Goal: Task Accomplishment & Management: Use online tool/utility

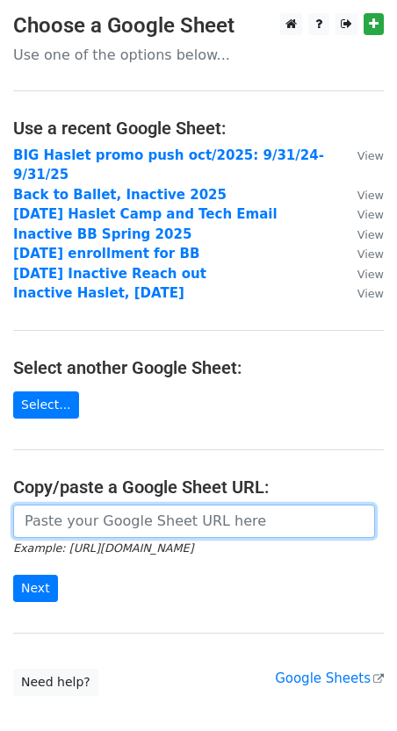
click at [131, 505] on input "url" at bounding box center [194, 521] width 362 height 33
paste input "https://docs.google.com/spreadsheets/d/1bTOJV8gB6L05pA7Iel25YS7R09519QwROi5GOd6…"
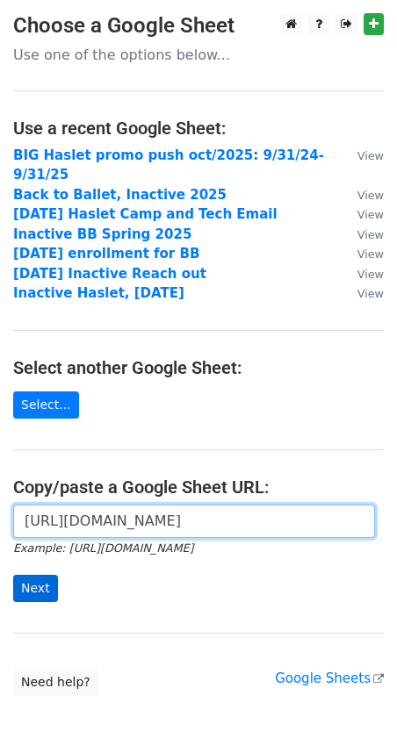
type input "https://docs.google.com/spreadsheets/d/1bTOJV8gB6L05pA7Iel25YS7R09519QwROi5GOd6…"
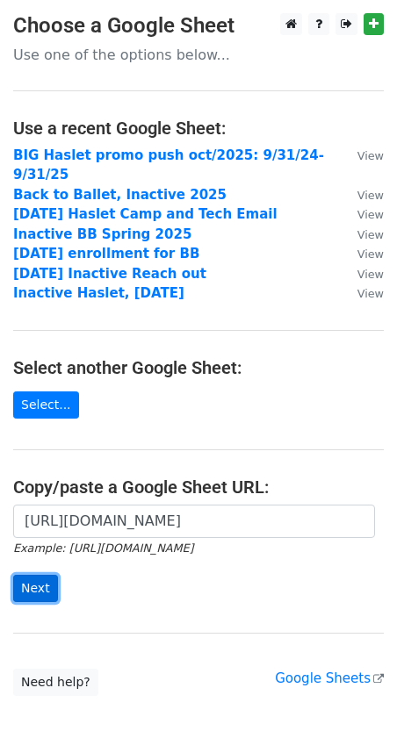
click at [44, 575] on input "Next" at bounding box center [35, 588] width 45 height 27
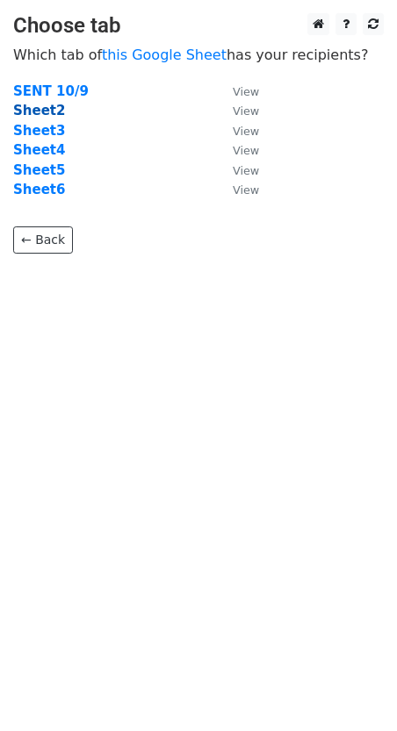
click at [42, 114] on strong "Sheet2" at bounding box center [39, 111] width 52 height 16
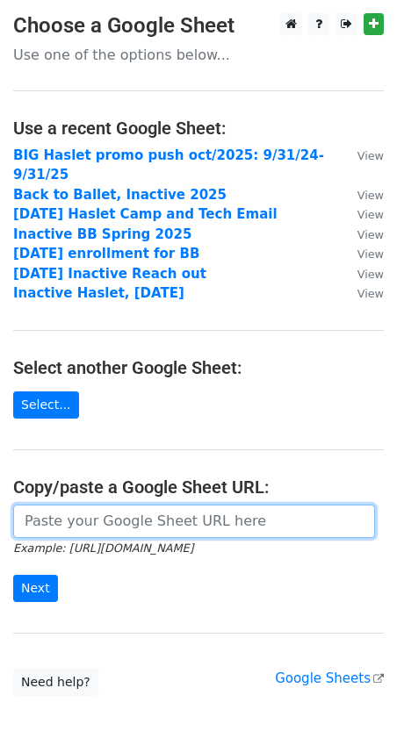
click at [71, 505] on input "url" at bounding box center [194, 521] width 362 height 33
paste input "https://docs.google.com/spreadsheets/d/1bTOJV8gB6L05pA7Iel25YS7R09519QwROi5GOd6…"
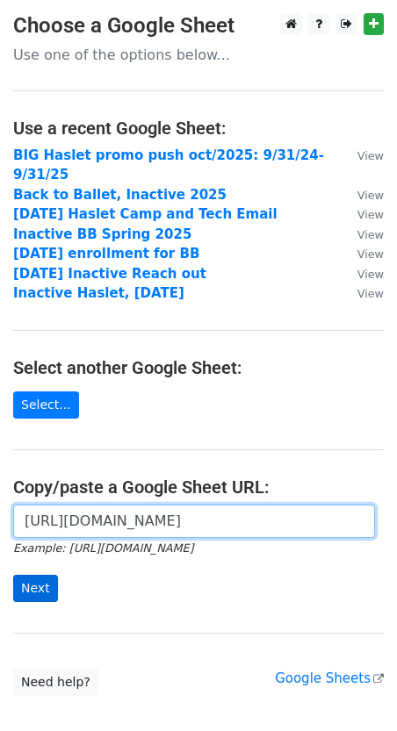
type input "https://docs.google.com/spreadsheets/d/1bTOJV8gB6L05pA7Iel25YS7R09519QwROi5GOd6…"
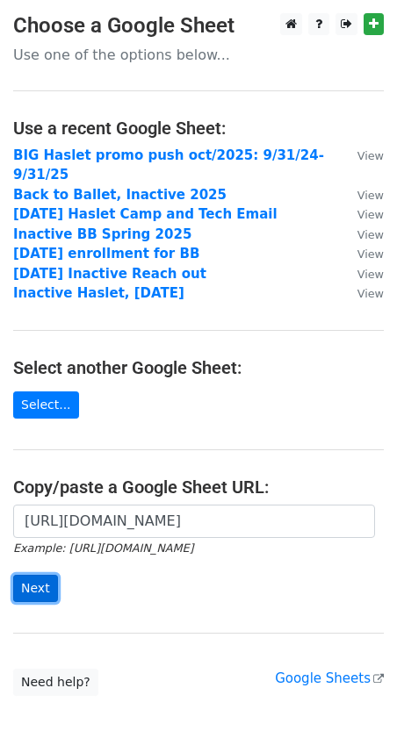
click at [40, 575] on input "Next" at bounding box center [35, 588] width 45 height 27
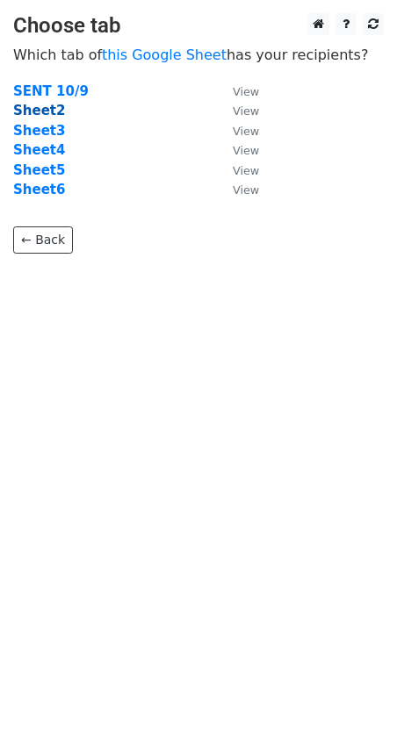
click at [46, 104] on strong "Sheet2" at bounding box center [39, 111] width 52 height 16
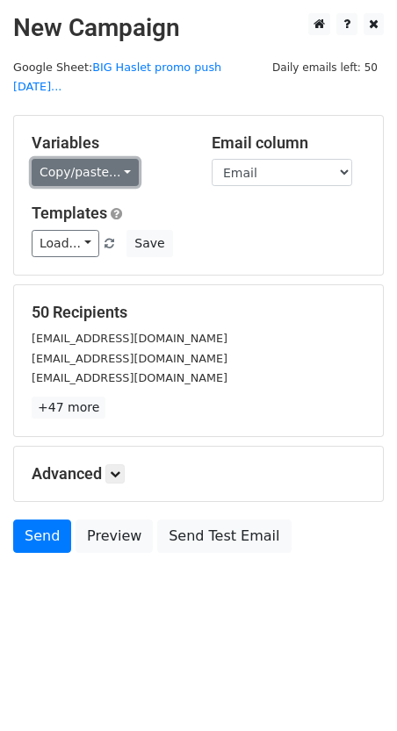
click at [118, 159] on link "Copy/paste..." at bounding box center [85, 172] width 107 height 27
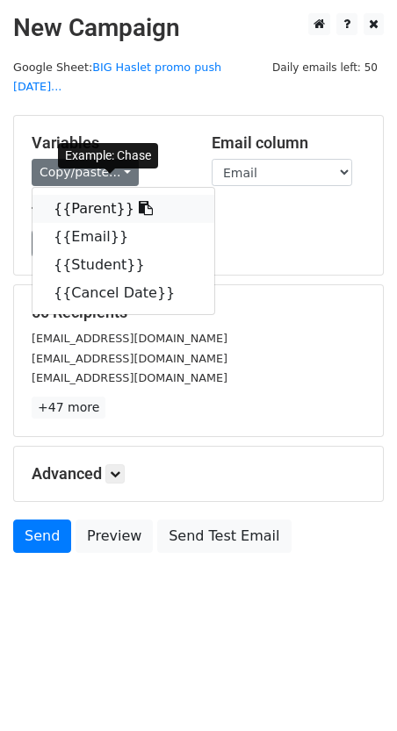
click at [106, 195] on link "{{Parent}}" at bounding box center [123, 209] width 182 height 28
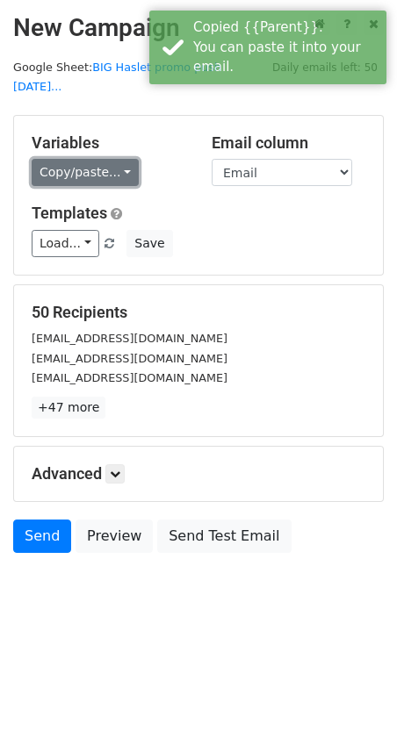
click at [103, 159] on link "Copy/paste..." at bounding box center [85, 172] width 107 height 27
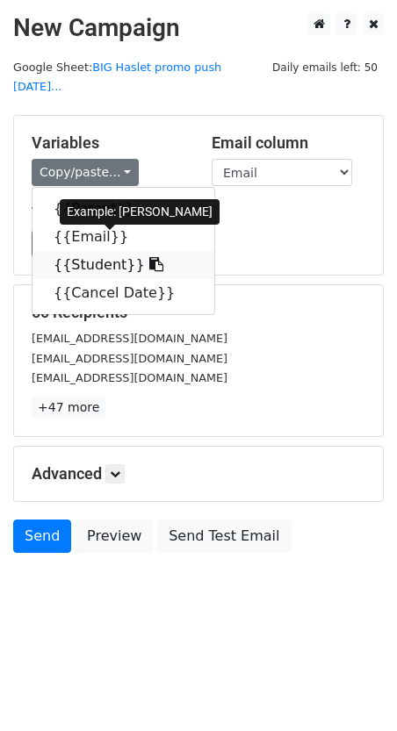
click at [102, 251] on link "{{Student}}" at bounding box center [123, 265] width 182 height 28
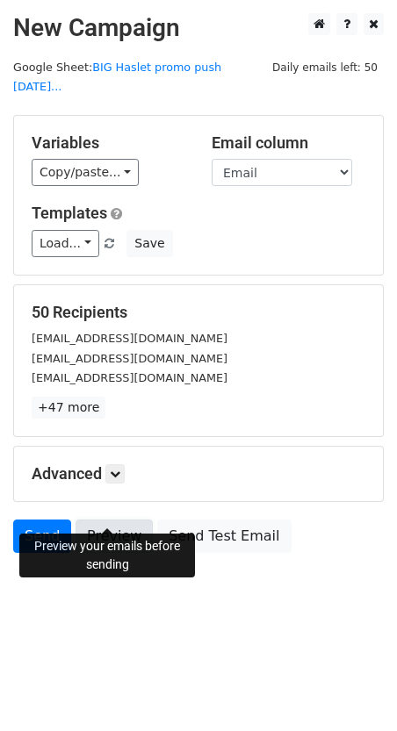
click at [119, 520] on link "Preview" at bounding box center [113, 536] width 77 height 33
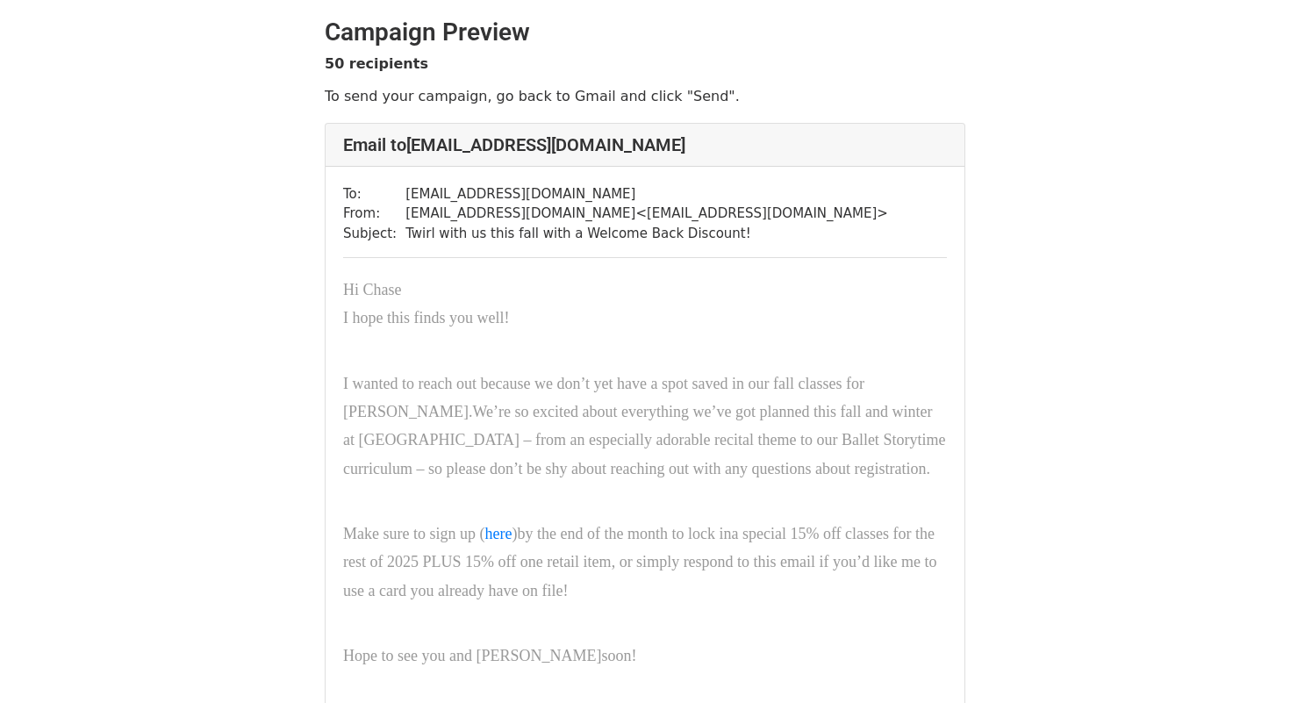
scroll to position [10, 0]
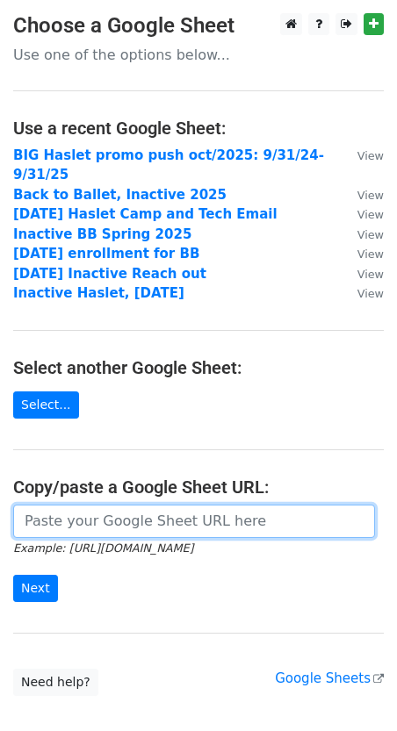
click at [160, 505] on input "url" at bounding box center [194, 521] width 362 height 33
paste input "https://docs.google.com/spreadsheets/d/1bTOJV8gB6L05pA7Iel25YS7R09519QwROi5GOd6…"
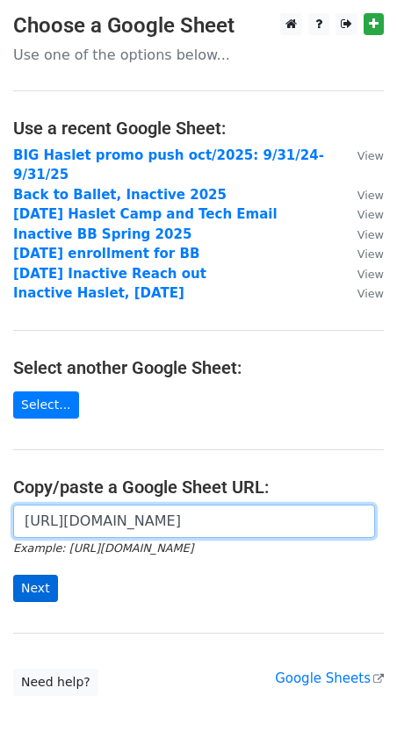
type input "https://docs.google.com/spreadsheets/d/1bTOJV8gB6L05pA7Iel25YS7R09519QwROi5GOd6…"
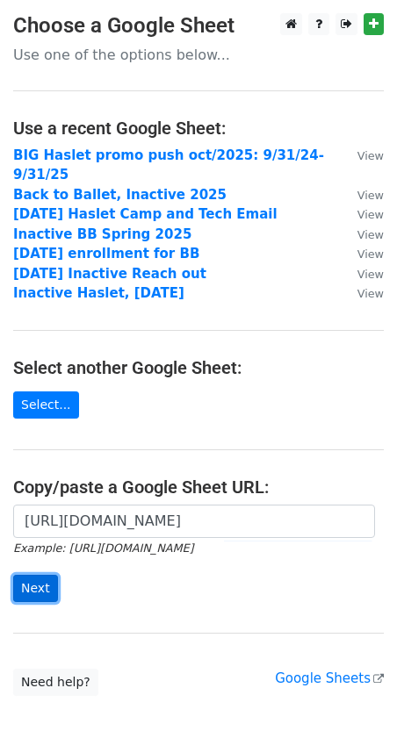
click at [32, 575] on input "Next" at bounding box center [35, 588] width 45 height 27
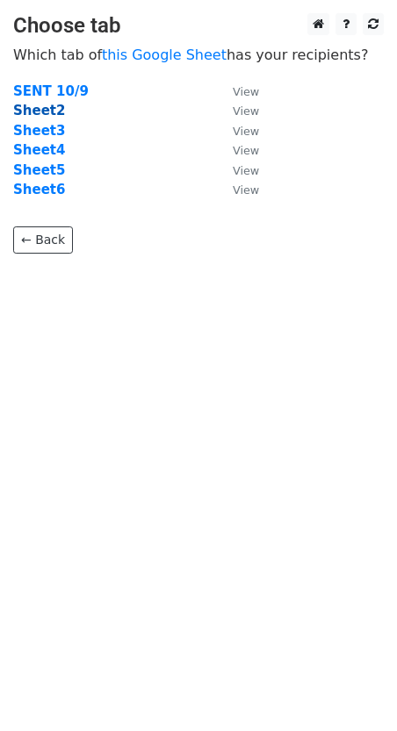
click at [54, 111] on strong "Sheet2" at bounding box center [39, 111] width 52 height 16
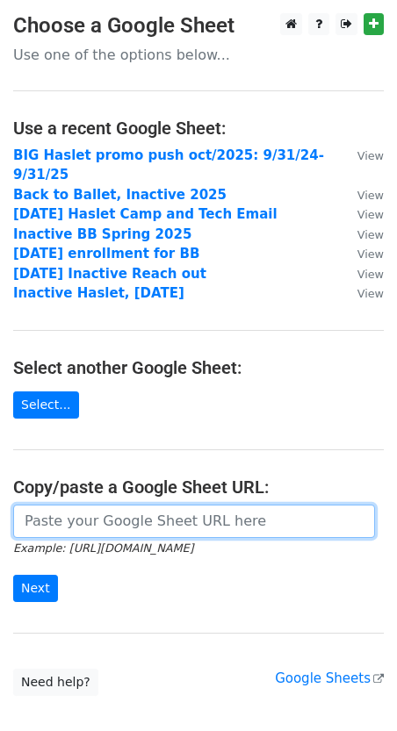
click at [93, 507] on input "url" at bounding box center [194, 521] width 362 height 33
paste input "[URL][DOMAIN_NAME]"
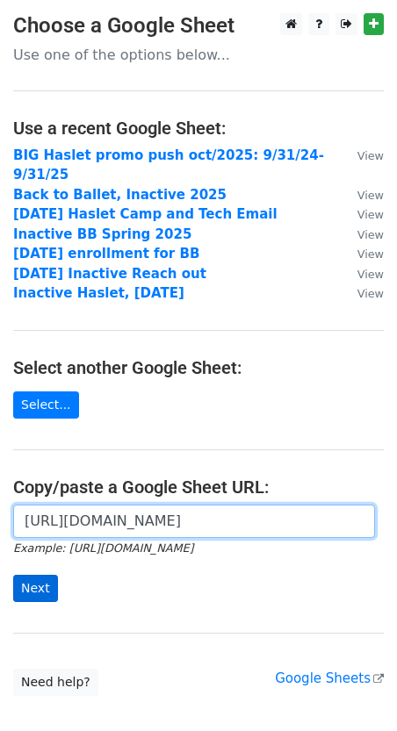
type input "https://docs.google.com/spreadsheets/d/1bTOJV8gB6L05pA7Iel25YS7R09519QwROi5GOd6…"
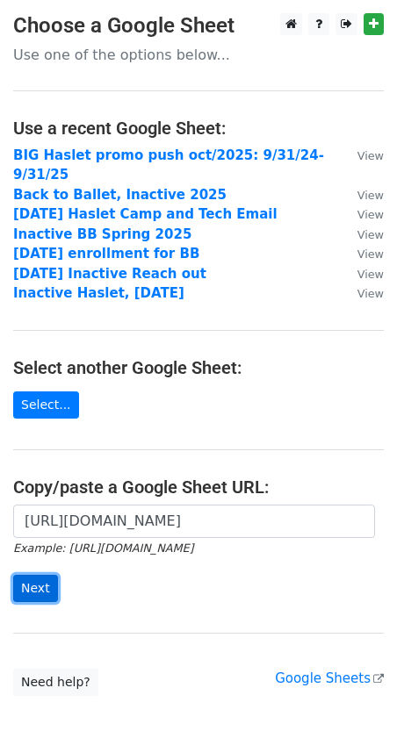
click at [40, 575] on input "Next" at bounding box center [35, 588] width 45 height 27
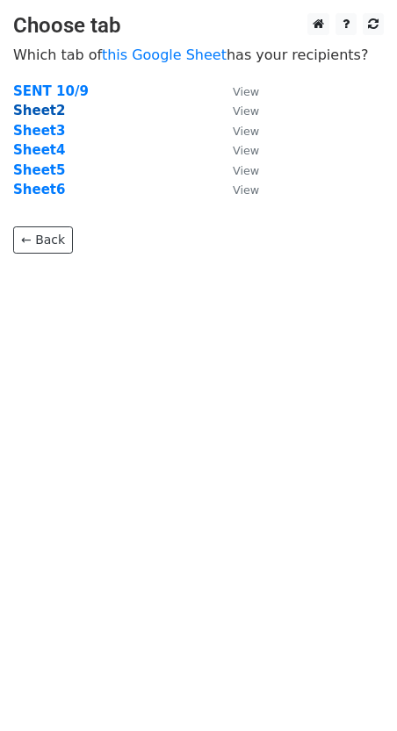
click at [40, 114] on strong "Sheet2" at bounding box center [39, 111] width 52 height 16
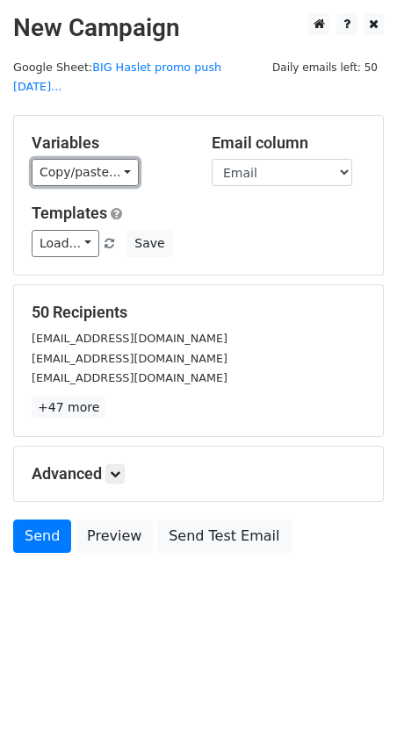
click at [68, 161] on link "Copy/paste..." at bounding box center [85, 172] width 107 height 27
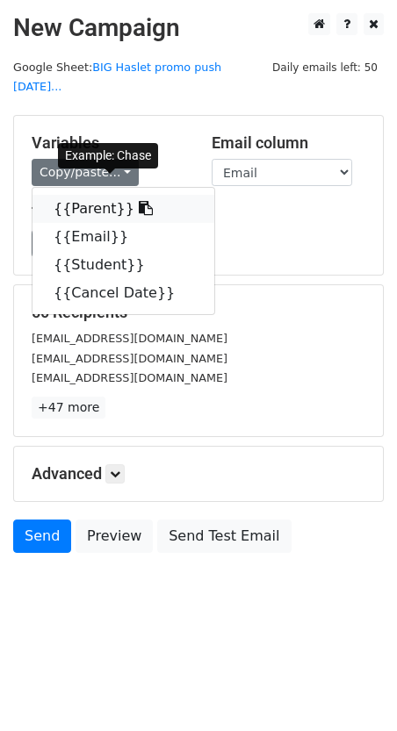
click at [69, 195] on link "{{Parent}}" at bounding box center [123, 209] width 182 height 28
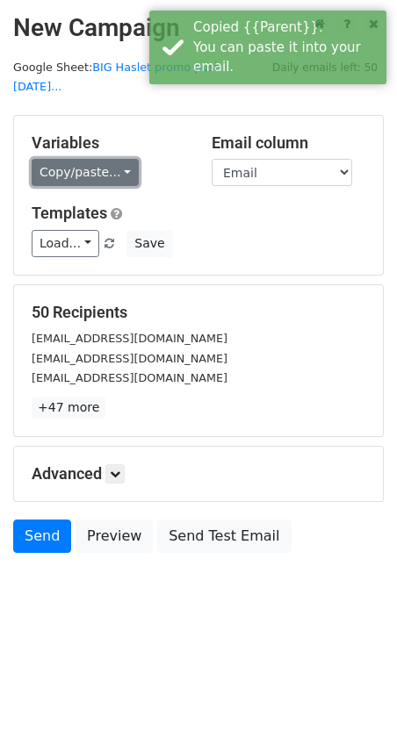
click at [82, 159] on link "Copy/paste..." at bounding box center [85, 172] width 107 height 27
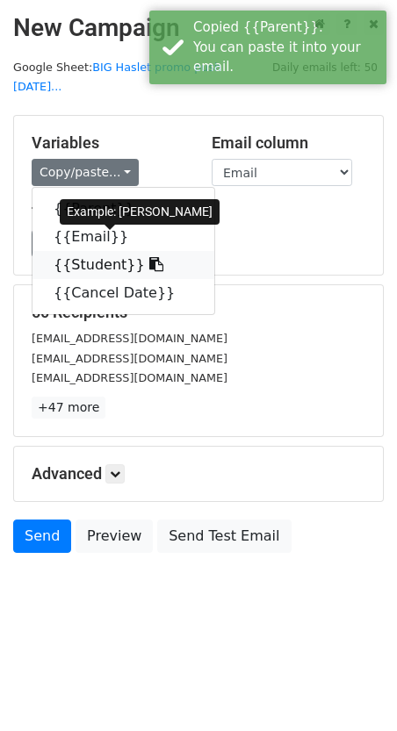
click at [90, 251] on link "{{Student}}" at bounding box center [123, 265] width 182 height 28
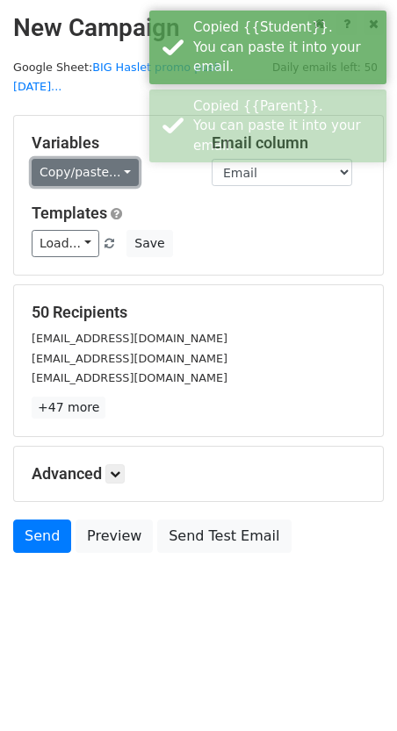
click at [88, 162] on link "Copy/paste..." at bounding box center [85, 172] width 107 height 27
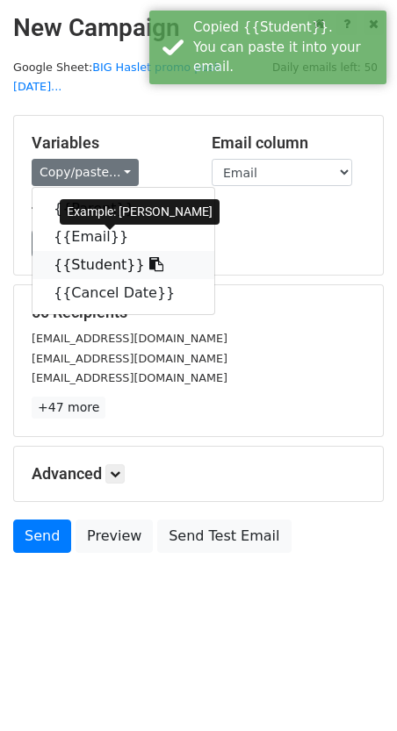
click at [91, 251] on link "{{Student}}" at bounding box center [123, 265] width 182 height 28
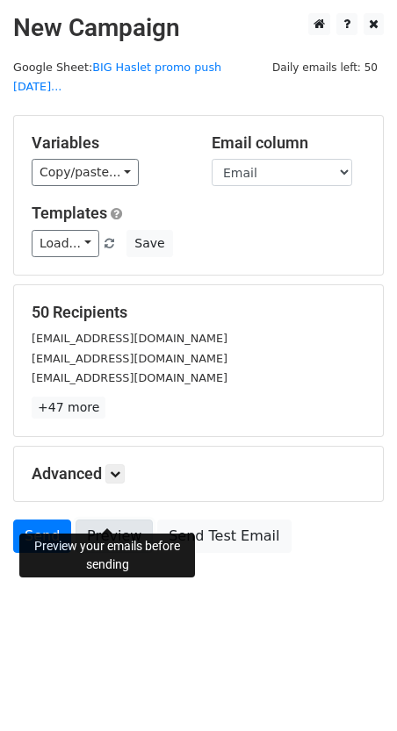
click at [94, 520] on link "Preview" at bounding box center [113, 536] width 77 height 33
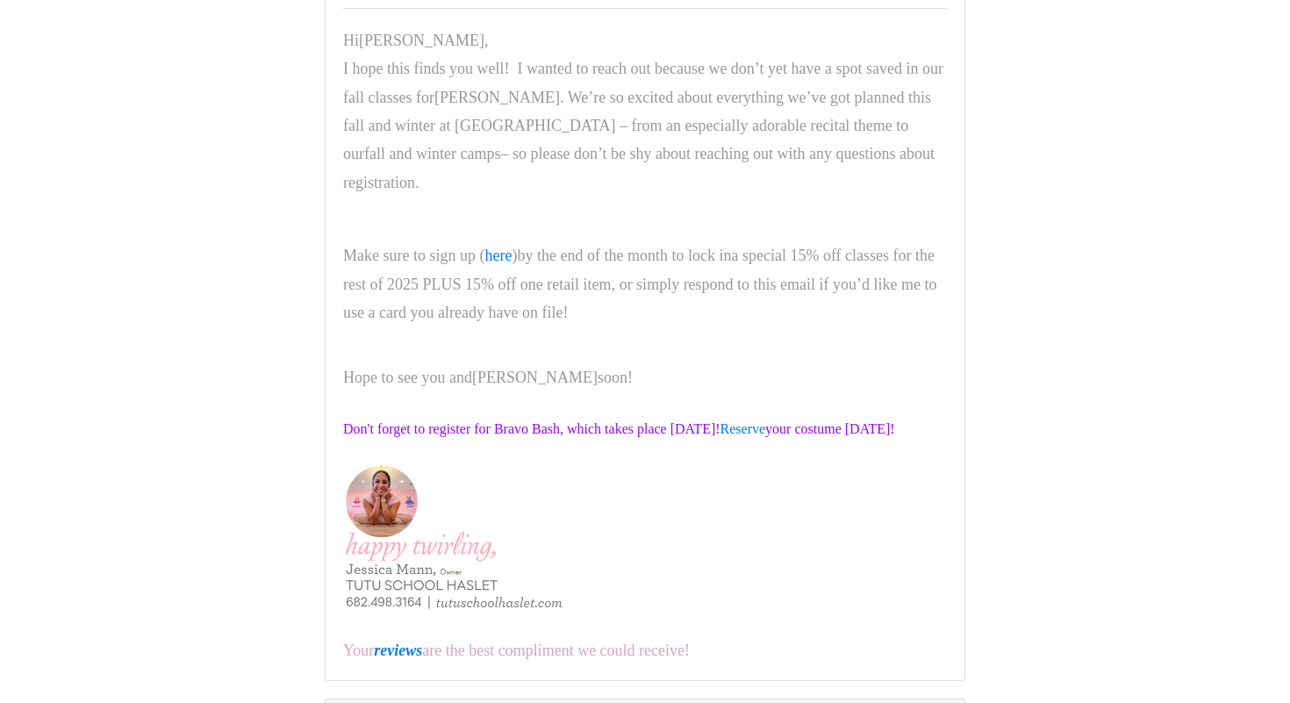
scroll to position [1098, 0]
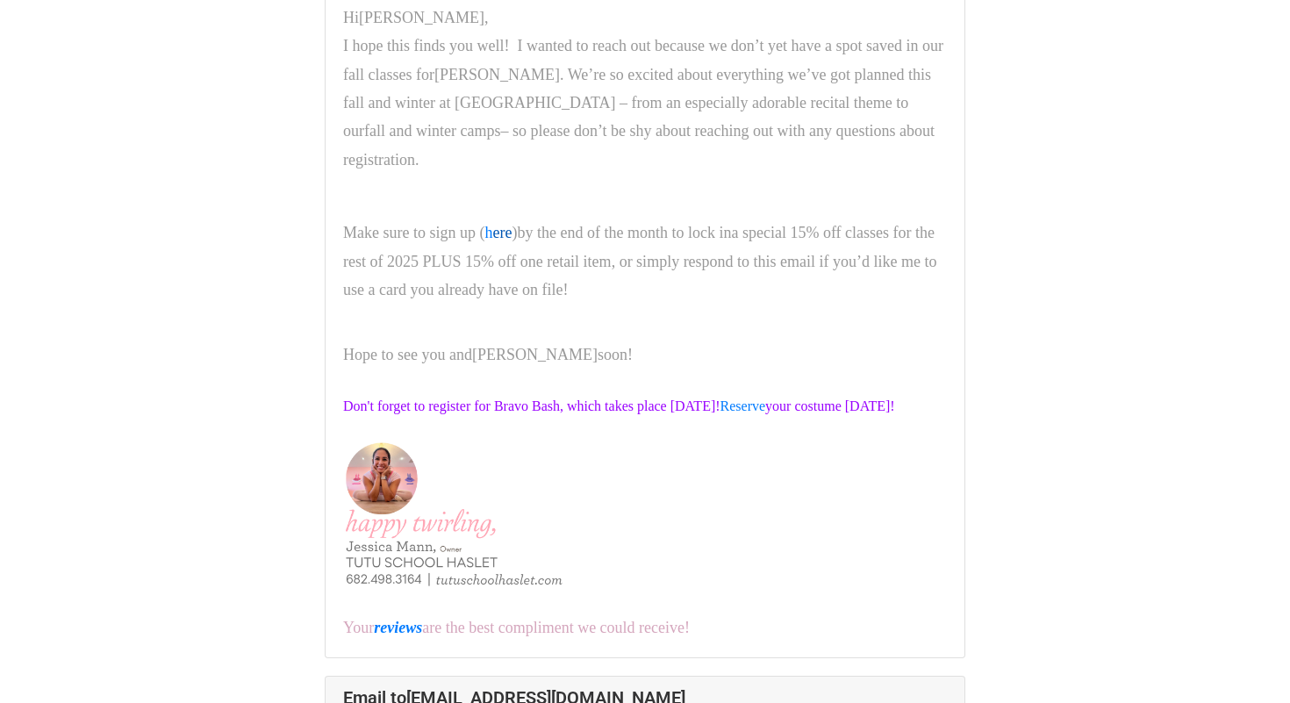
click at [512, 241] on link "ere" at bounding box center [501, 233] width 19 height 18
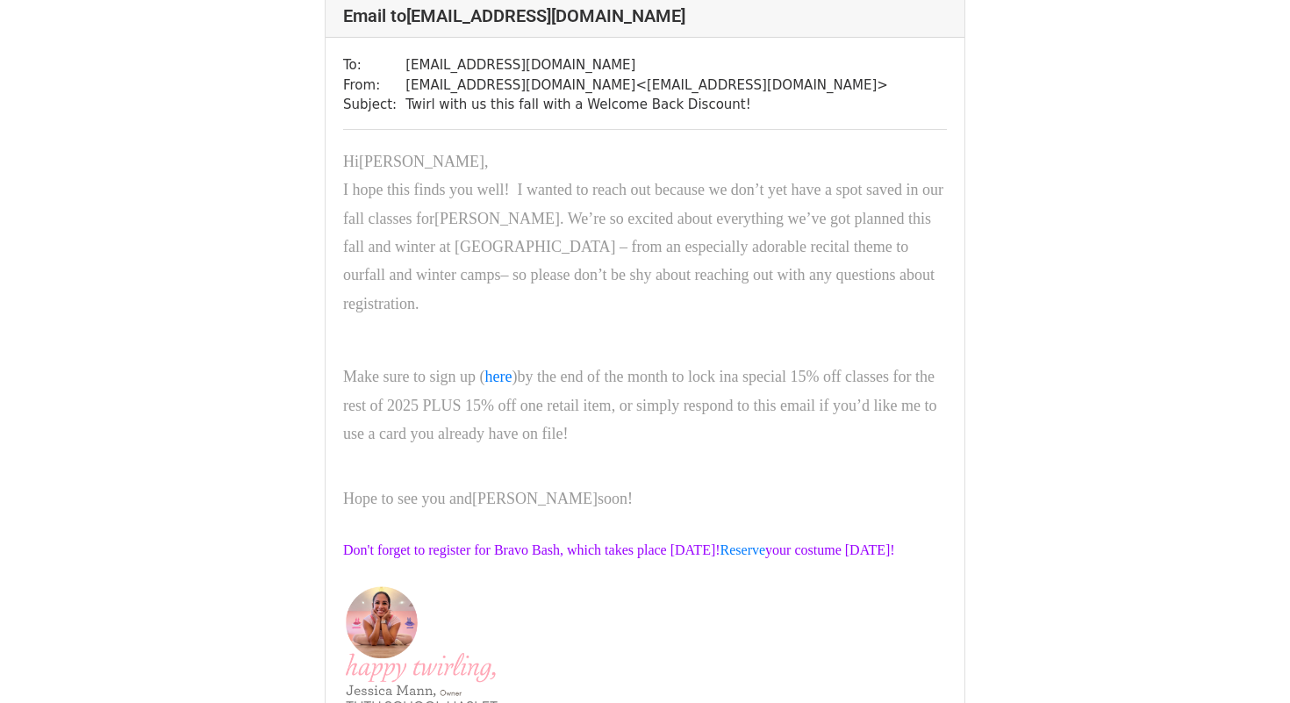
scroll to position [567, 0]
